Goal: Find specific fact: Find specific fact

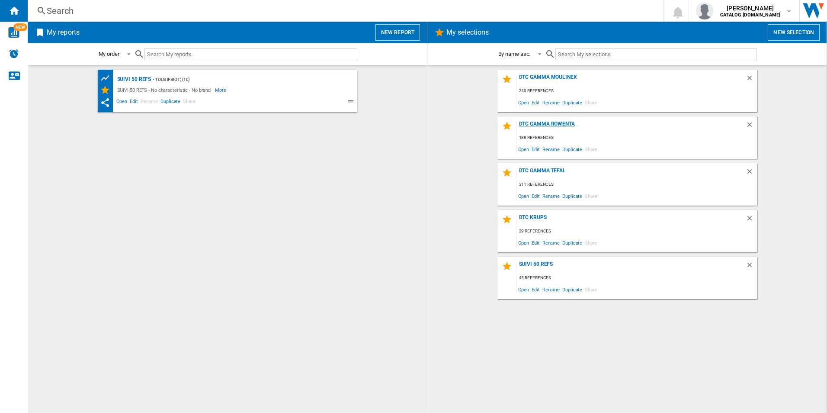
click at [539, 127] on div "DTC Gamma Rowenta" at bounding box center [631, 127] width 229 height 12
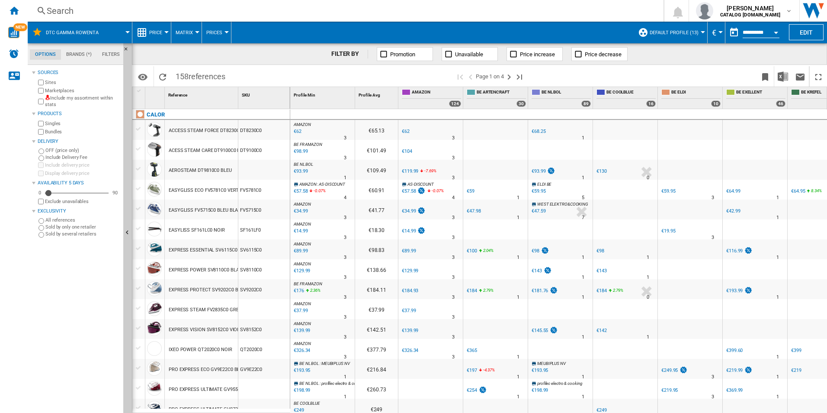
click at [80, 12] on div "Search" at bounding box center [344, 11] width 594 height 12
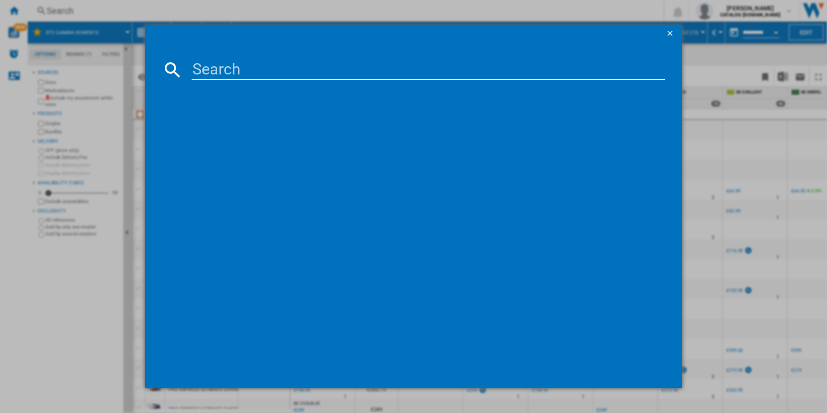
click at [194, 68] on input at bounding box center [429, 69] width 474 height 21
paste input "IN5011"
type input "IN5011"
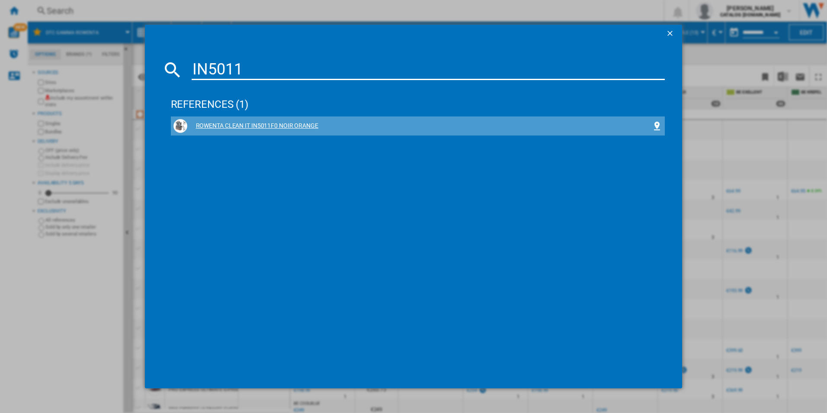
click at [218, 124] on div "ROWENTA CLEAN IT IN5011F0 NOIR ORANGE" at bounding box center [419, 126] width 465 height 9
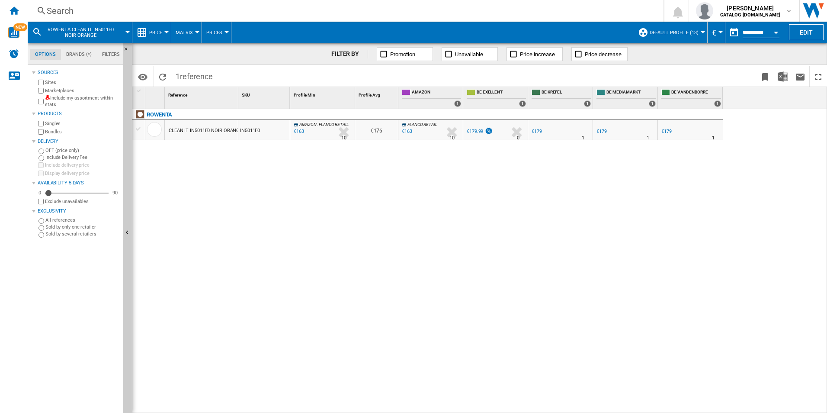
click at [408, 129] on div "€163" at bounding box center [407, 131] width 10 height 6
